Goal: Transaction & Acquisition: Subscribe to service/newsletter

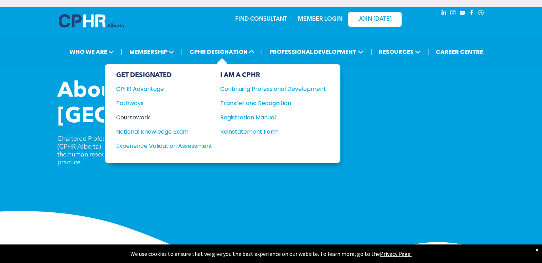
click at [136, 117] on div "Coursework" at bounding box center [159, 117] width 87 height 9
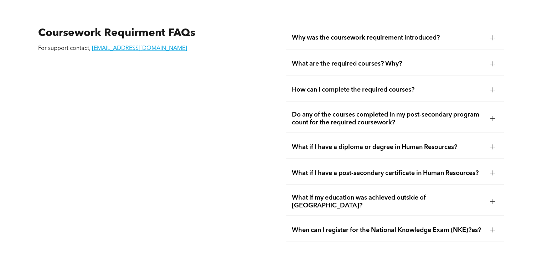
scroll to position [1244, 0]
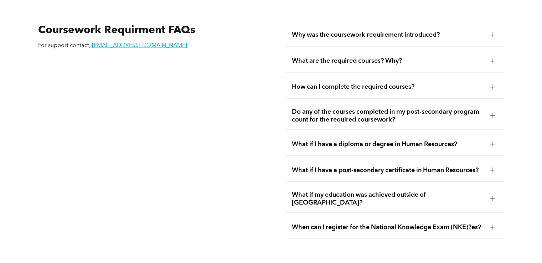
click at [470, 133] on div "What if I have a diploma or degree in Human Resources?" at bounding box center [394, 144] width 217 height 22
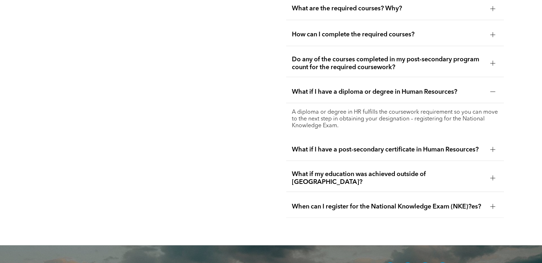
scroll to position [1297, 0]
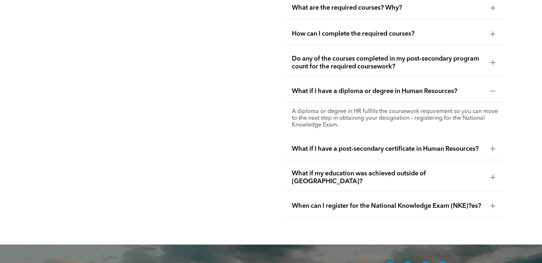
click at [364, 202] on span "When can I register for the National Knowledge Exam (NKE)?es?" at bounding box center [388, 206] width 192 height 8
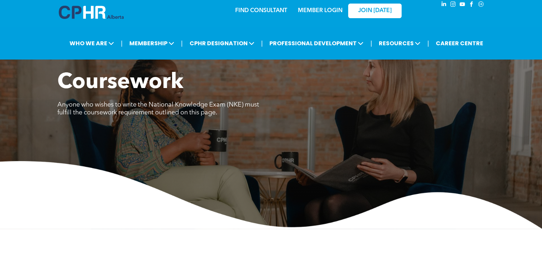
scroll to position [9, 0]
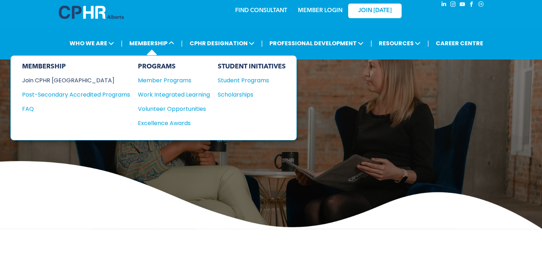
click at [66, 80] on div "Join CPHR [GEOGRAPHIC_DATA]" at bounding box center [70, 80] width 97 height 9
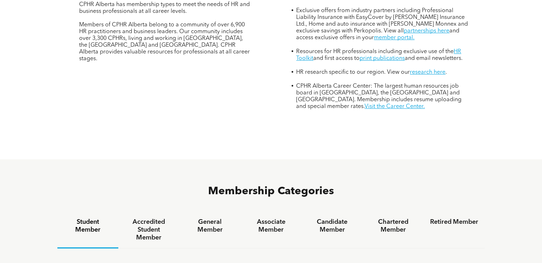
scroll to position [320, 0]
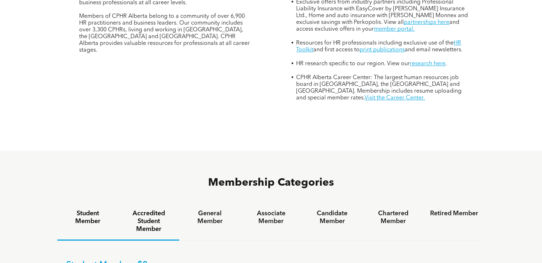
click at [141, 209] on h4 "Accredited Student Member" at bounding box center [149, 220] width 48 height 23
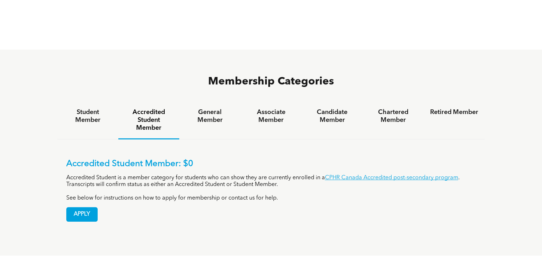
scroll to position [422, 0]
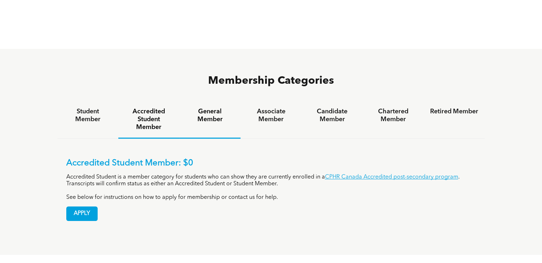
click at [210, 108] on h4 "General Member" at bounding box center [209, 116] width 48 height 16
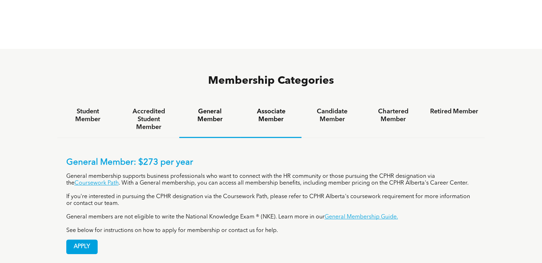
click at [276, 108] on h4 "Associate Member" at bounding box center [271, 116] width 48 height 16
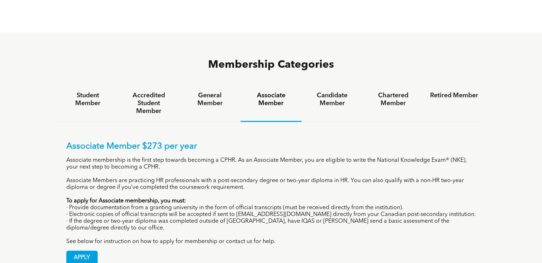
scroll to position [439, 0]
click at [335, 91] on h4 "Candidate Member" at bounding box center [332, 99] width 48 height 16
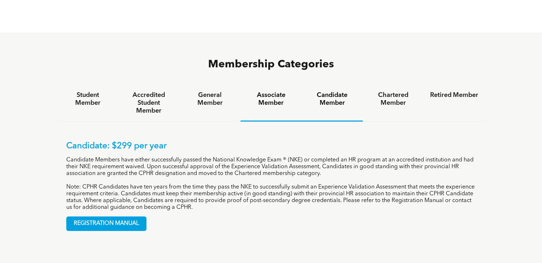
click at [283, 91] on h4 "Associate Member" at bounding box center [271, 99] width 48 height 16
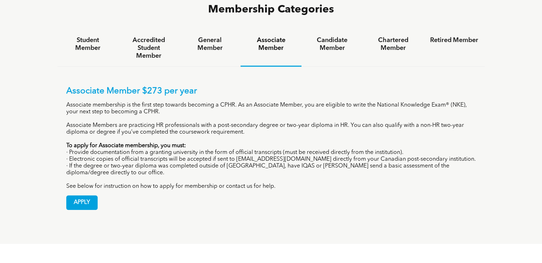
scroll to position [494, 0]
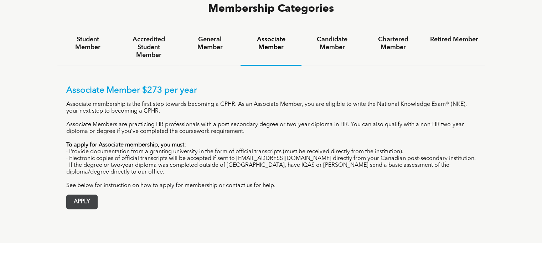
click at [88, 195] on span "APPLY" at bounding box center [82, 202] width 31 height 14
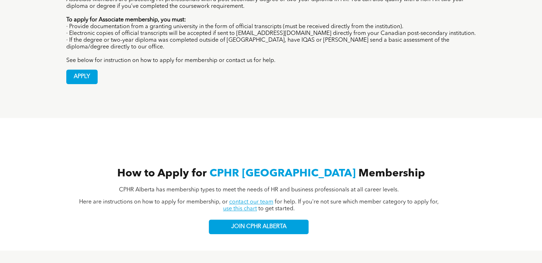
scroll to position [619, 0]
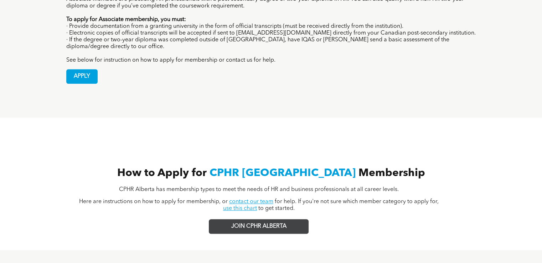
click at [242, 223] on span "JOIN CPHR ALBERTA" at bounding box center [258, 226] width 55 height 7
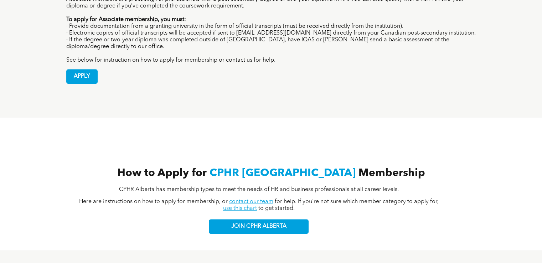
click at [250, 205] on link "use this chart" at bounding box center [240, 208] width 34 height 6
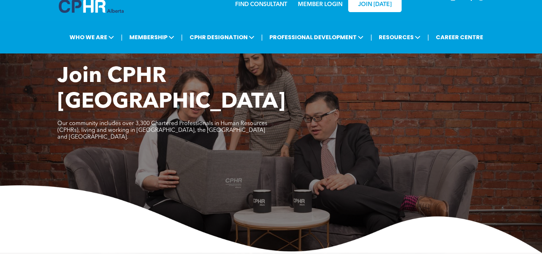
scroll to position [0, 0]
